Goal: Task Accomplishment & Management: Complete application form

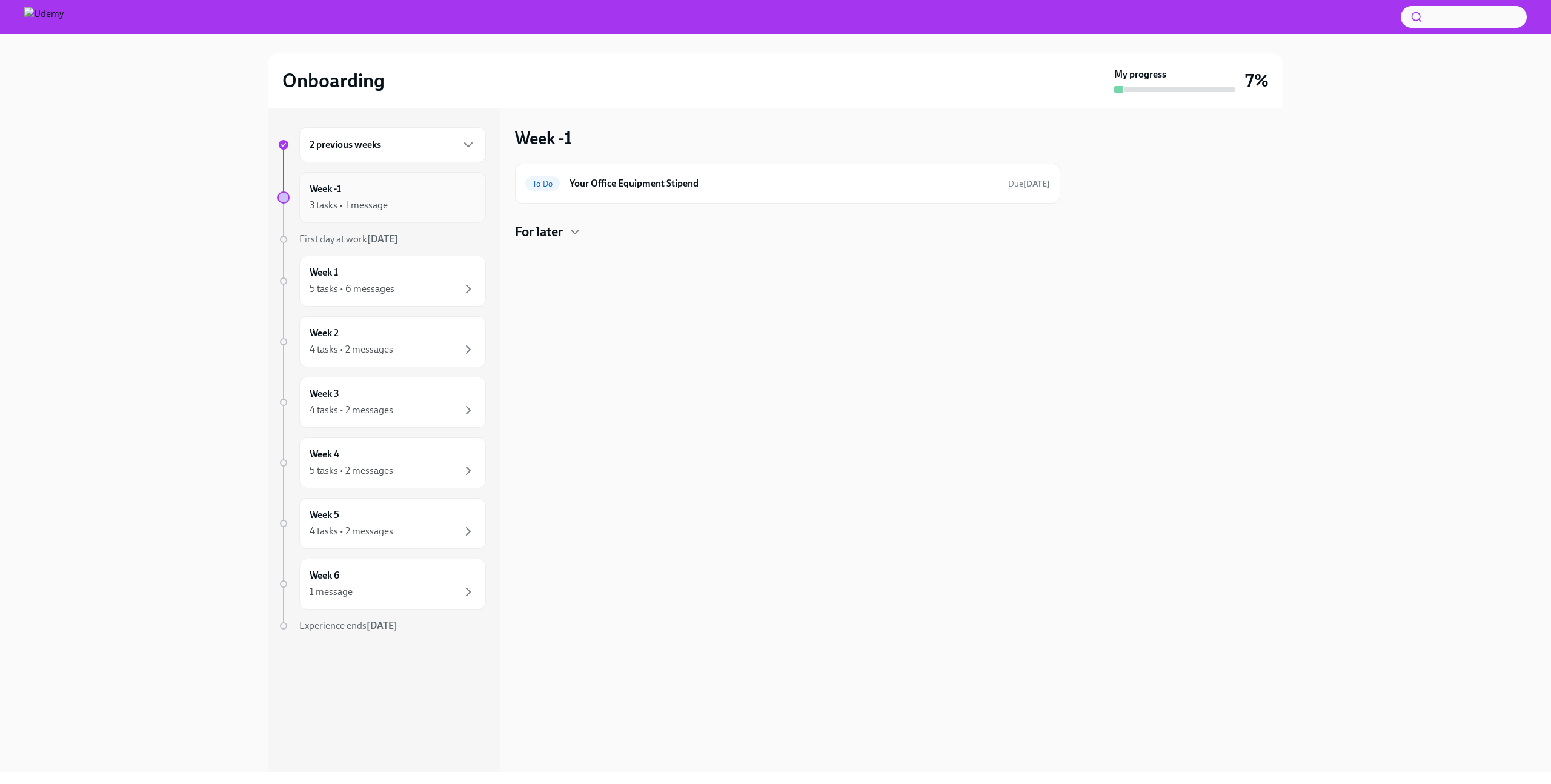
click at [400, 195] on div "Week -1 3 tasks • 1 message" at bounding box center [393, 198] width 166 height 31
click at [432, 137] on div "2 previous weeks" at bounding box center [393, 144] width 166 height 14
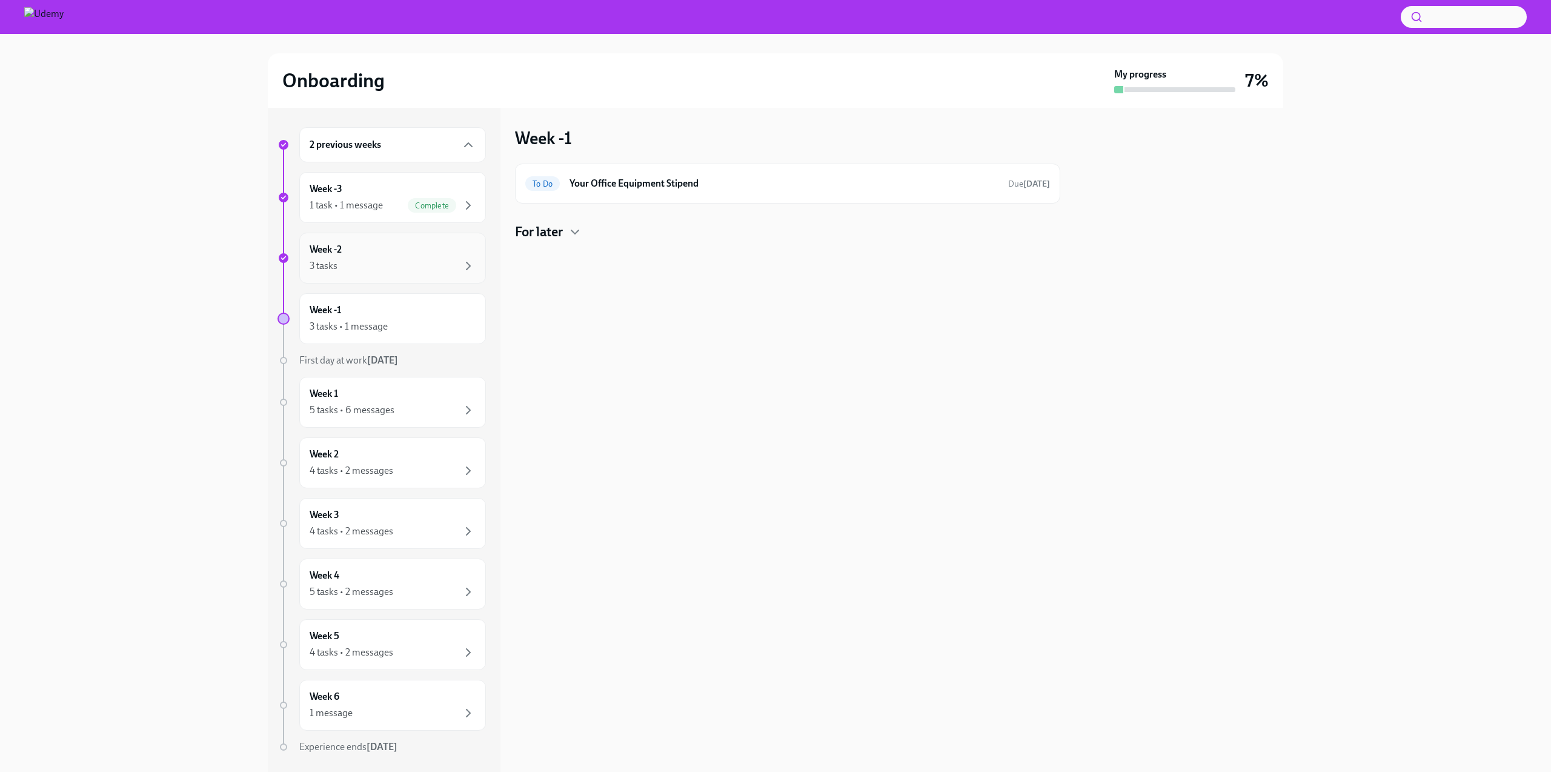
click at [421, 259] on div "3 tasks" at bounding box center [393, 266] width 166 height 14
click at [778, 252] on div "To Do Workday Tasks Due [DATE]" at bounding box center [787, 243] width 545 height 40
click at [597, 240] on h6 "Workday Tasks" at bounding box center [783, 242] width 429 height 14
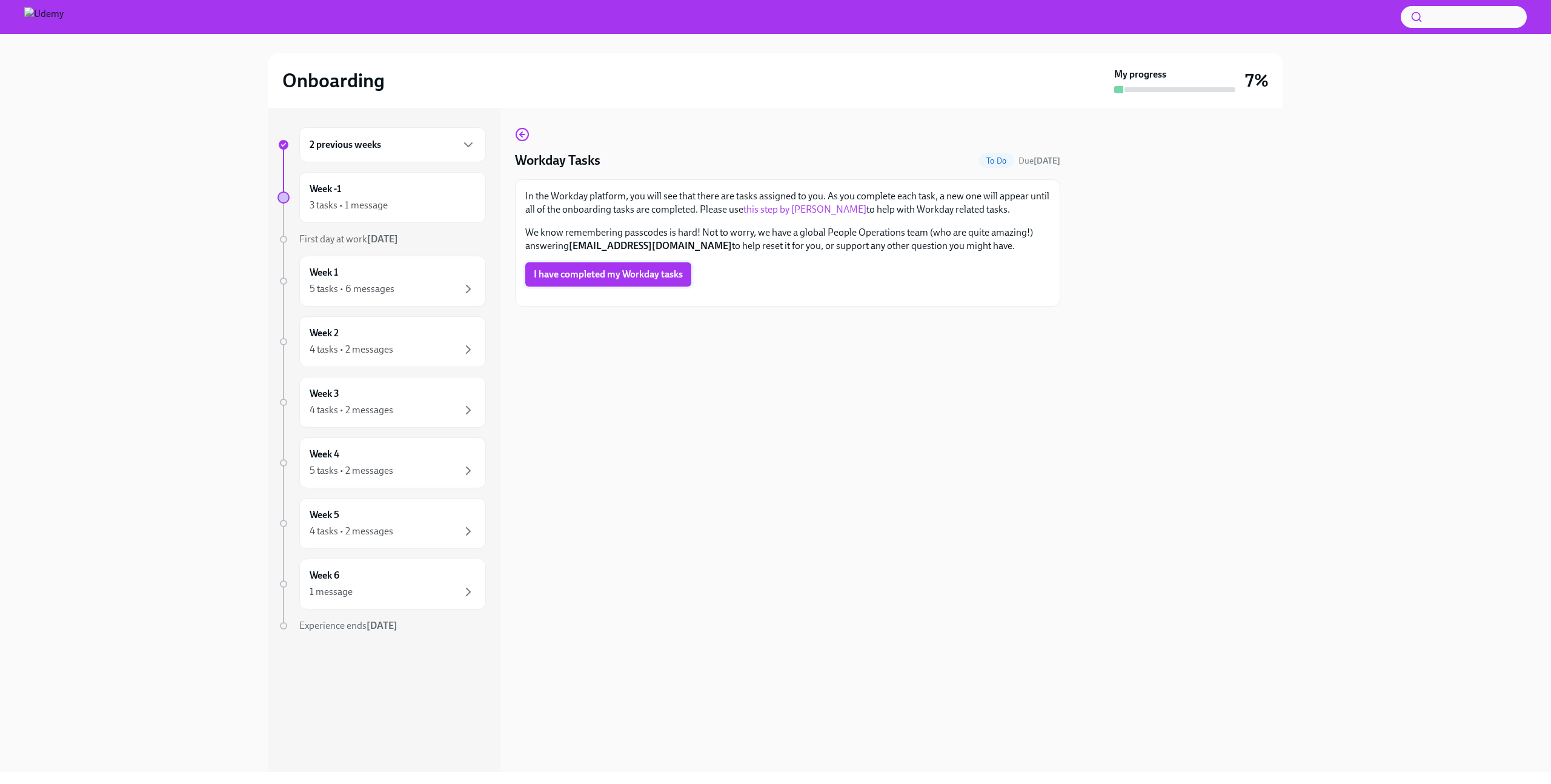
click at [573, 267] on button "I have completed my Workday tasks" at bounding box center [608, 274] width 166 height 24
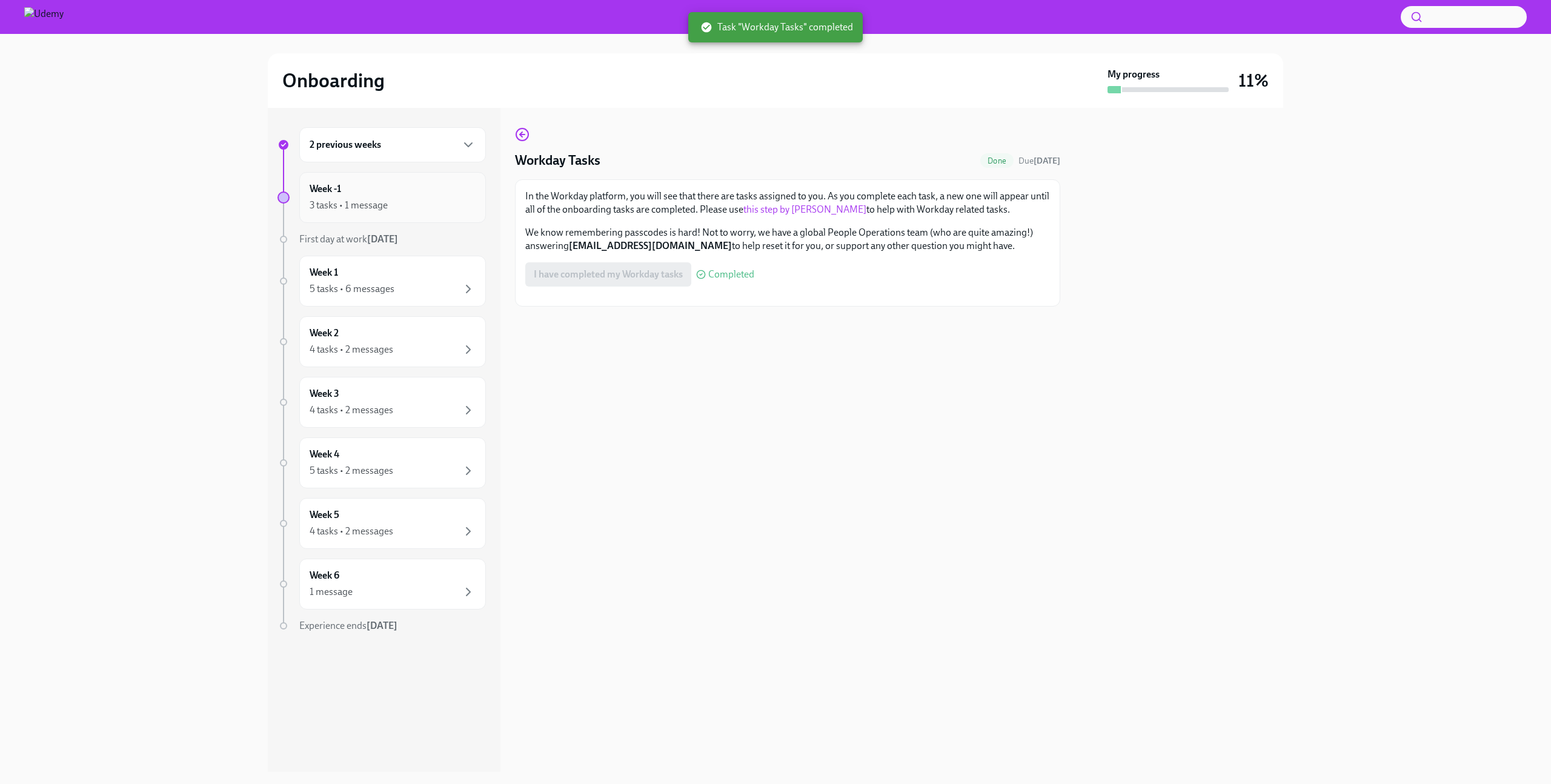
click at [426, 199] on div "3 tasks • 1 message" at bounding box center [393, 205] width 166 height 14
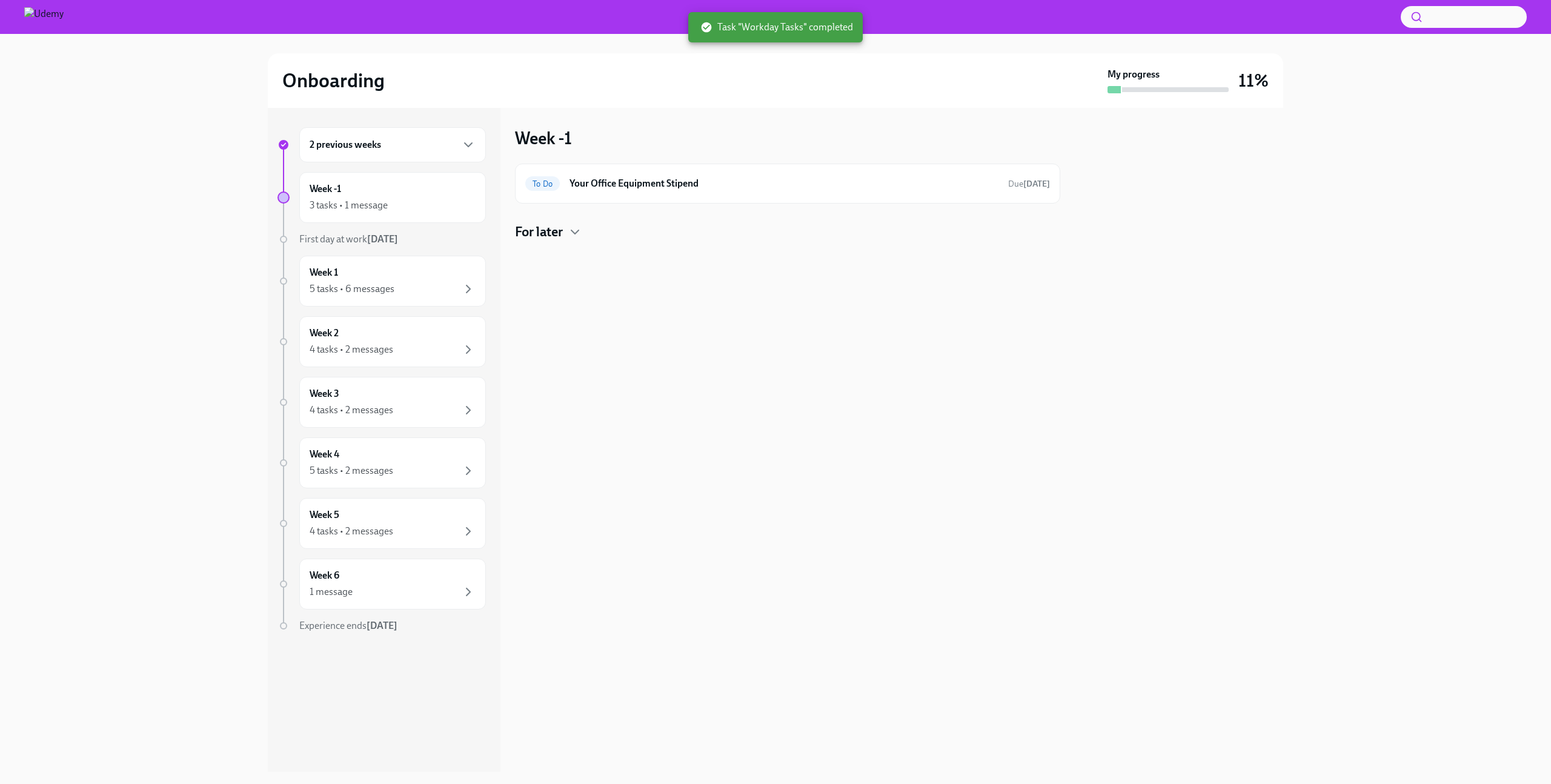
click at [405, 143] on div "2 previous weeks" at bounding box center [393, 144] width 166 height 14
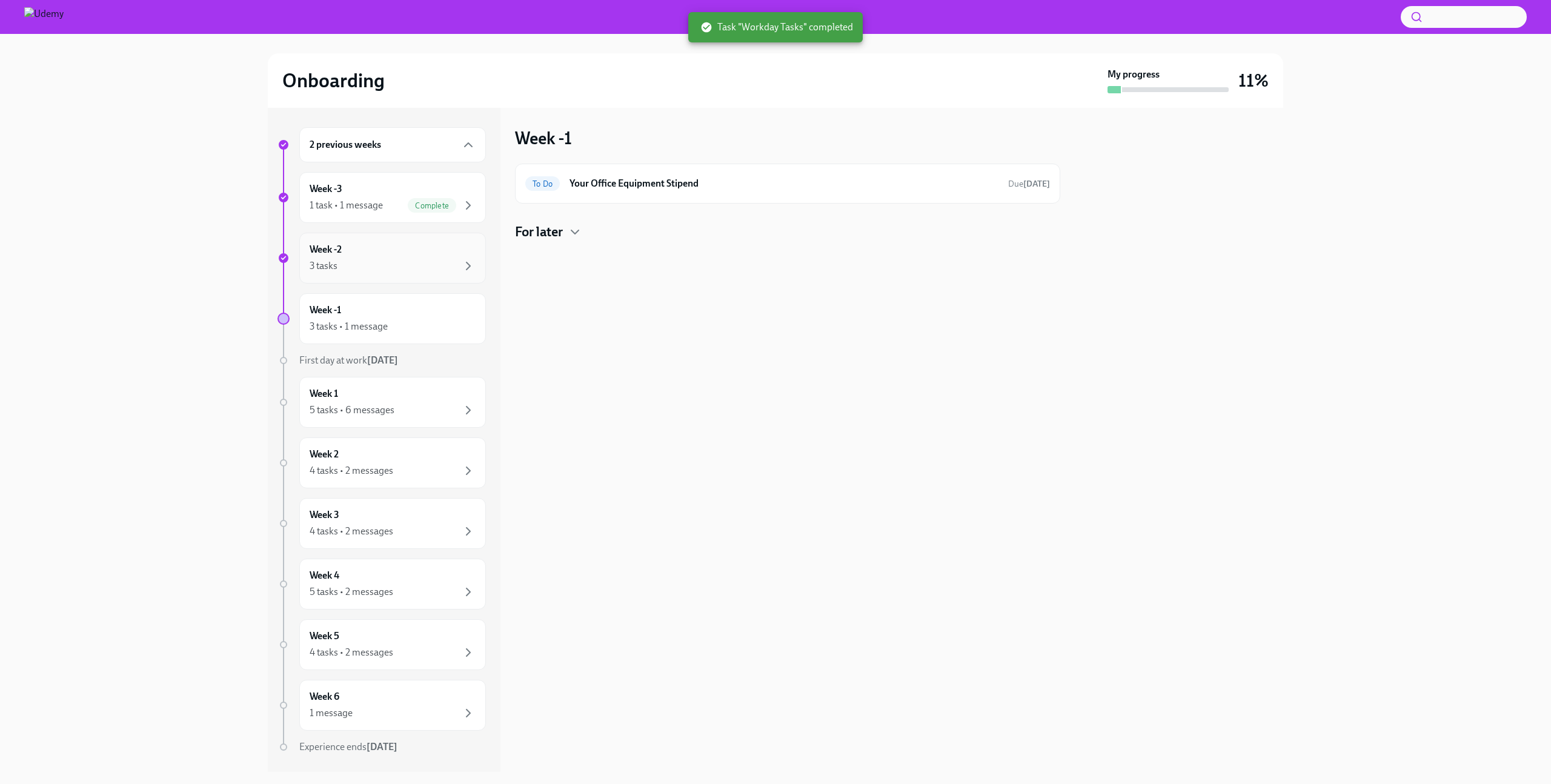
click at [375, 253] on div "Week -2 3 tasks" at bounding box center [393, 258] width 166 height 31
click at [429, 319] on div "3 tasks • 1 message" at bounding box center [393, 326] width 166 height 14
click at [426, 289] on div "2 previous weeks Week -3 1 task • 1 message Complete Week -2 3 tasks Week -1 3 …" at bounding box center [381, 464] width 208 height 675
click at [421, 261] on div "3 tasks" at bounding box center [393, 266] width 166 height 14
click at [630, 235] on icon "button" at bounding box center [623, 232] width 14 height 14
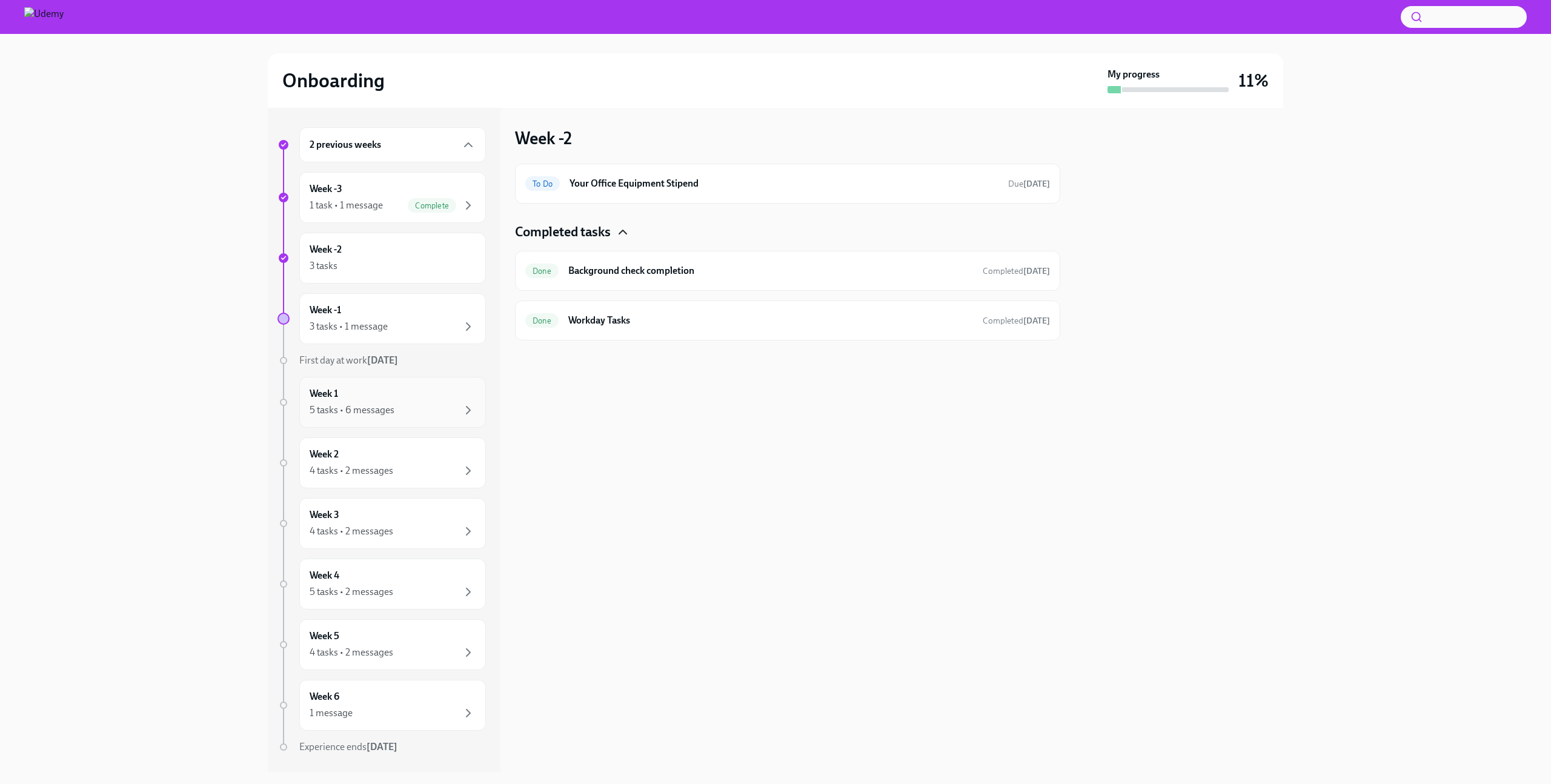
click at [412, 403] on div "5 tasks • 6 messages" at bounding box center [393, 410] width 166 height 14
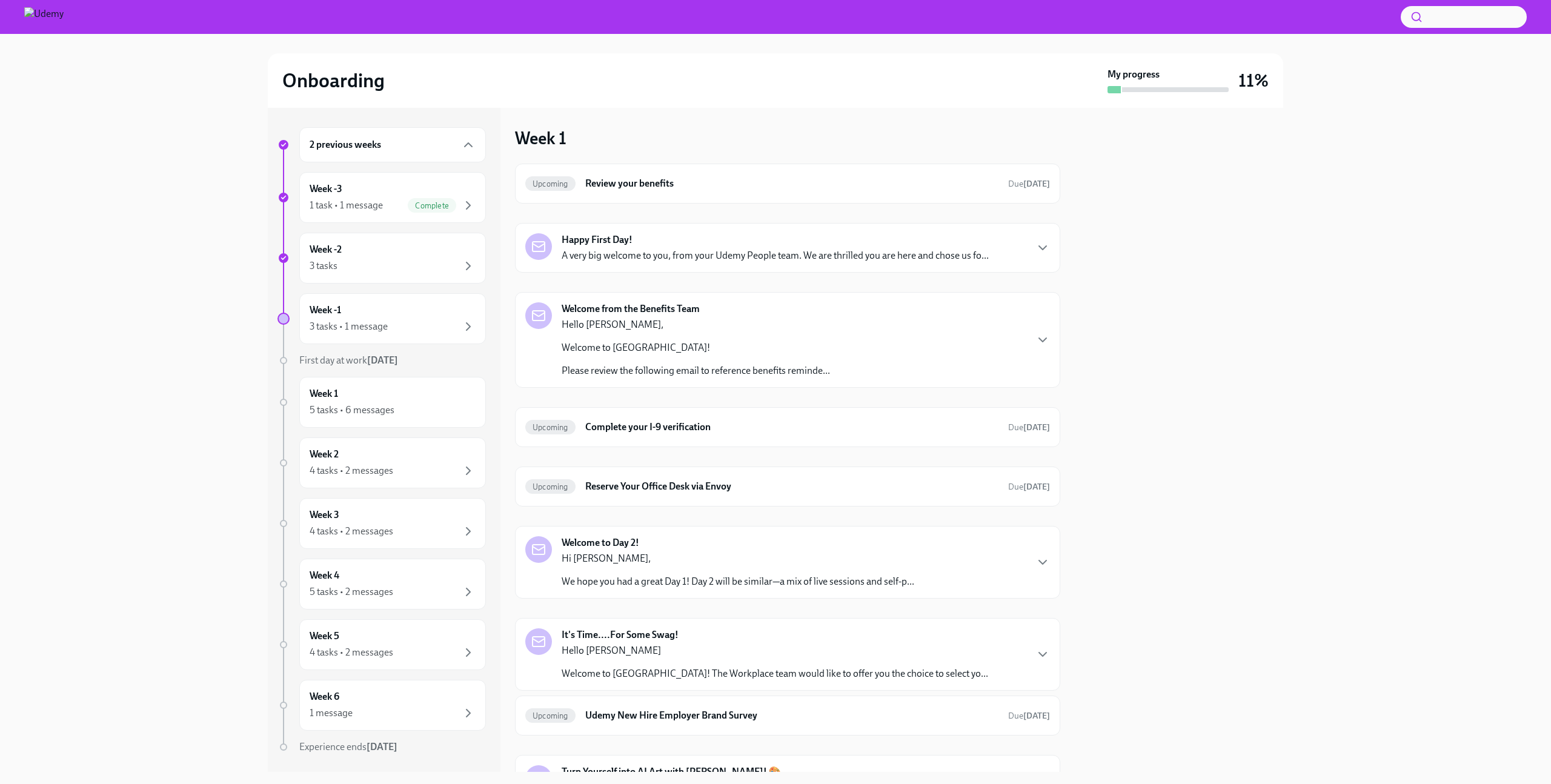
click at [1037, 240] on div "Happy First Day! A very big welcome to you, from your Udemy People team. We are…" at bounding box center [788, 247] width 525 height 29
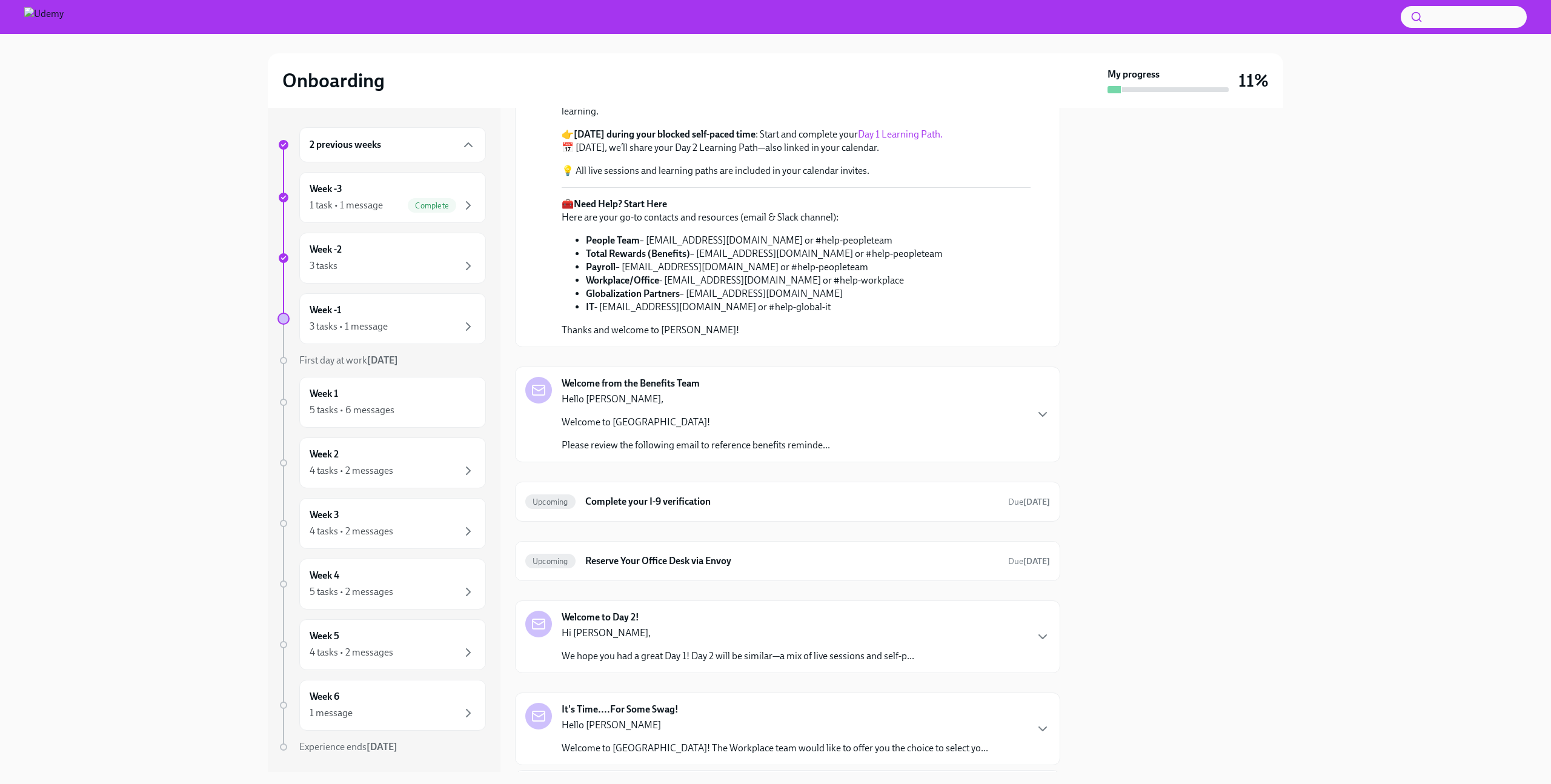
scroll to position [323, 0]
click at [702, 101] on link "New@U Orientation Guide" at bounding box center [693, 95] width 112 height 11
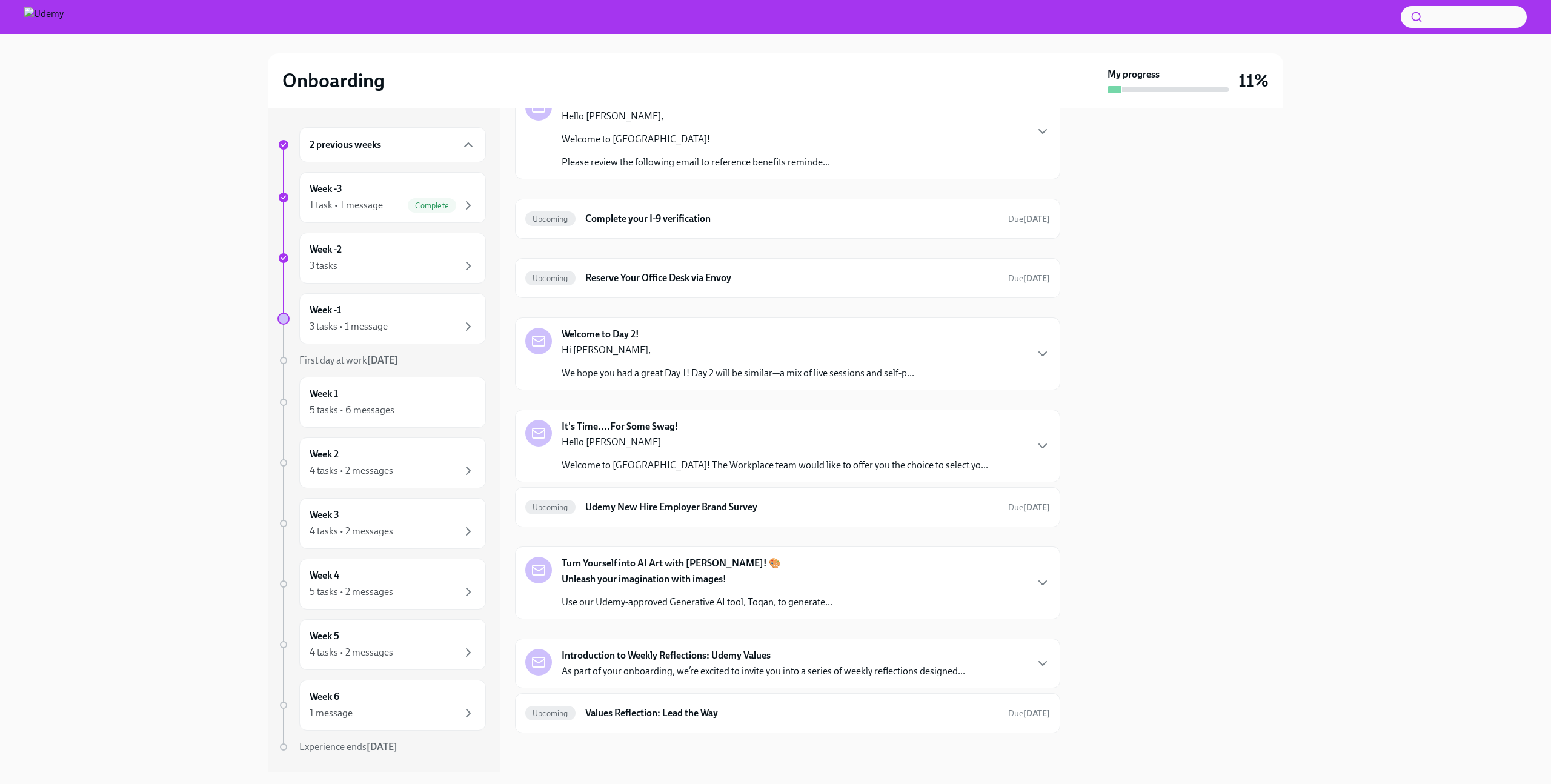
scroll to position [740, 0]
click at [1039, 134] on icon "button" at bounding box center [1043, 131] width 7 height 4
click at [881, 225] on h6 "Complete your I-9 verification" at bounding box center [791, 218] width 413 height 14
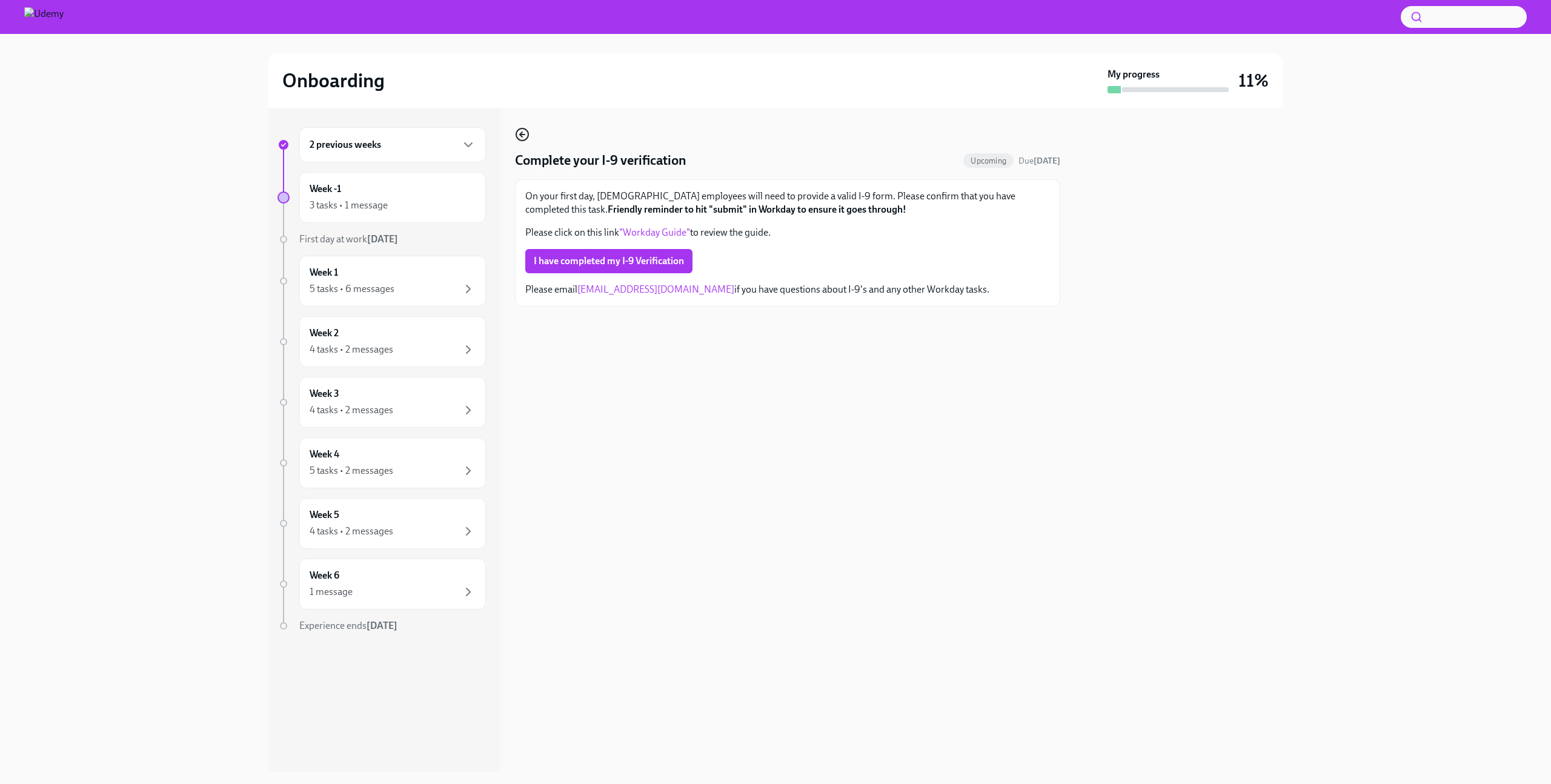
click at [517, 136] on icon "button" at bounding box center [522, 134] width 14 height 14
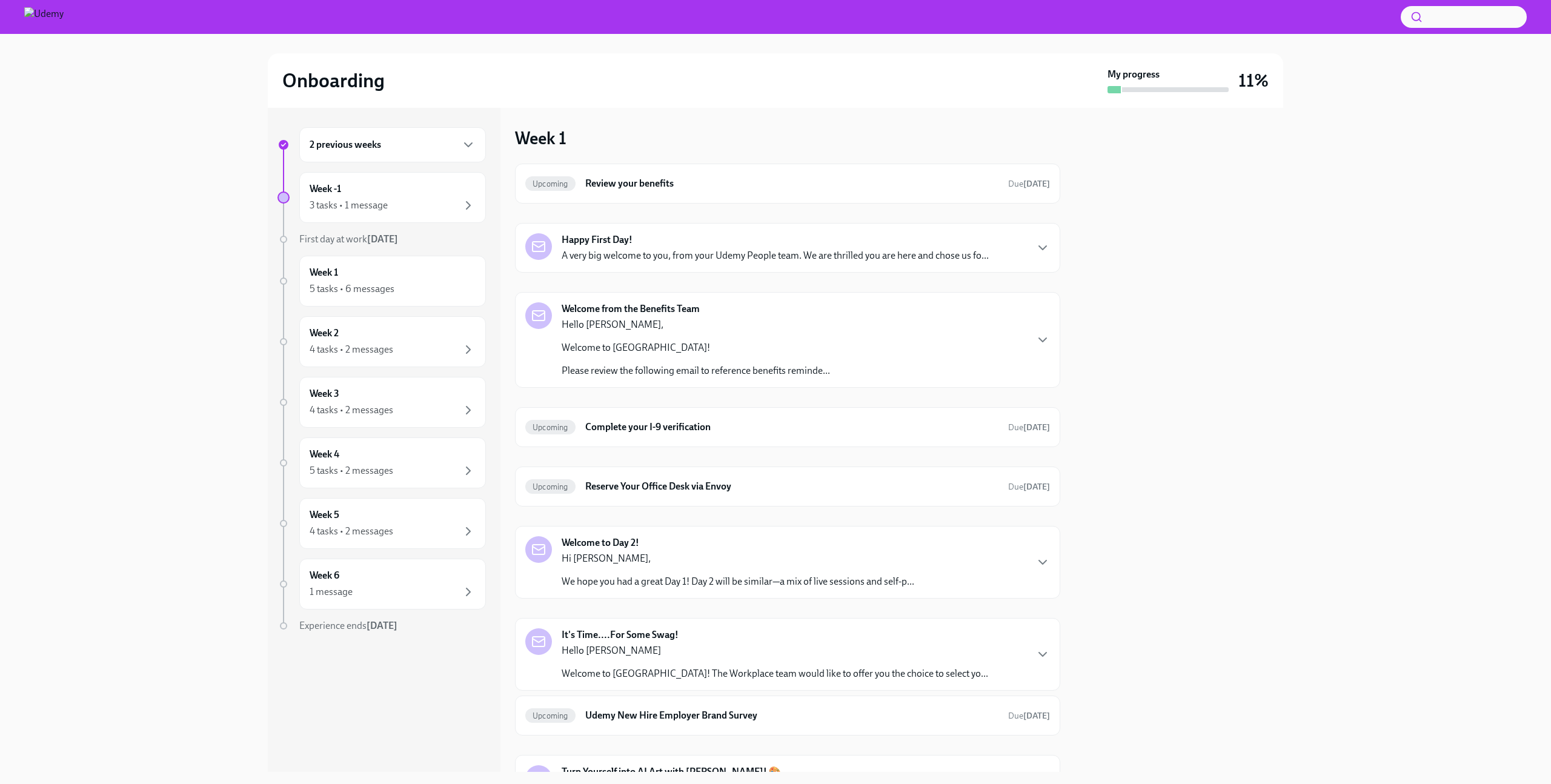
click at [802, 254] on p "A very big welcome to you, from your Udemy People team. We are thrilled you are…" at bounding box center [775, 255] width 427 height 14
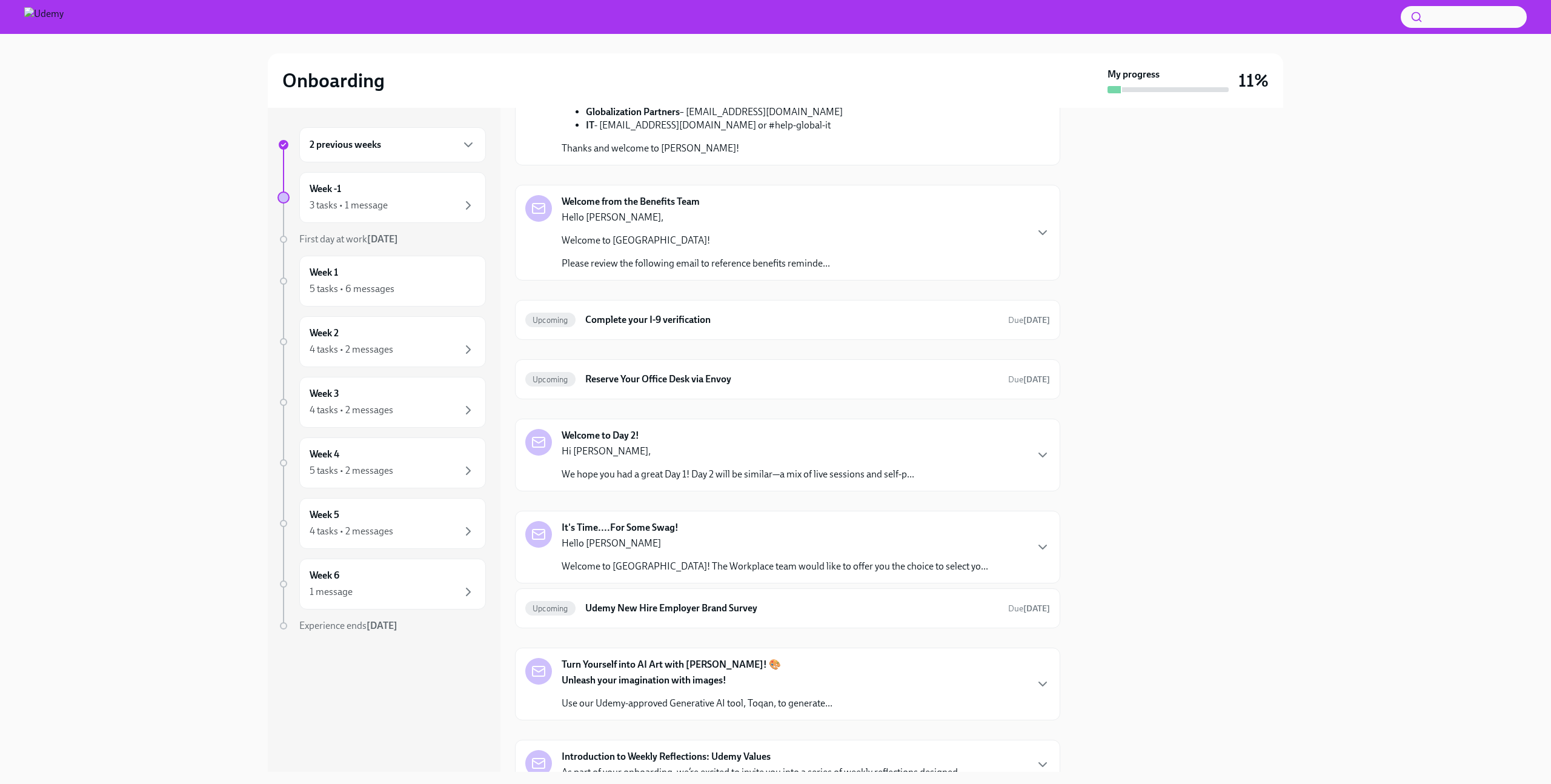
scroll to position [515, 0]
